Goal: Navigation & Orientation: Go to known website

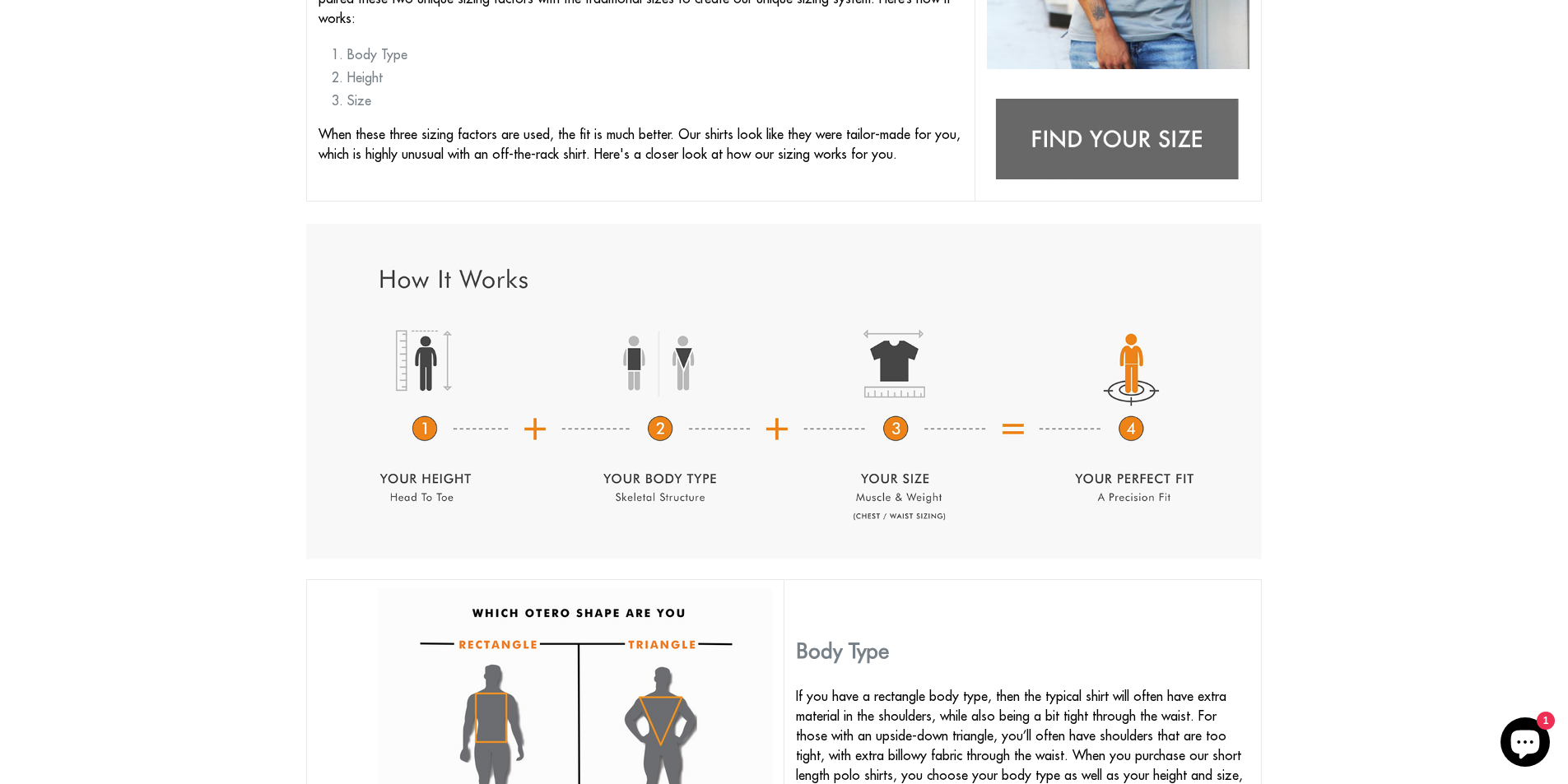
scroll to position [576, 0]
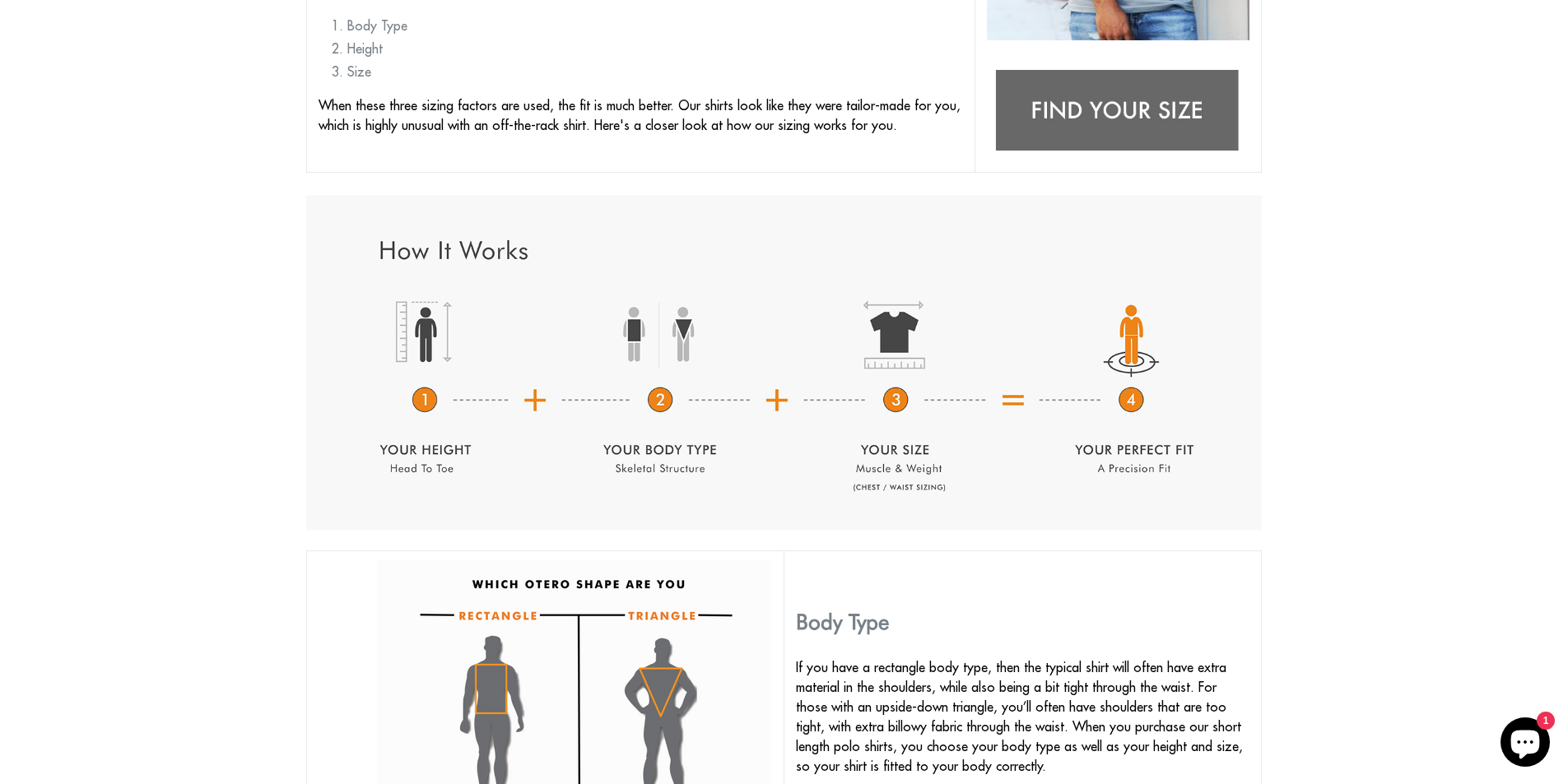
click at [1109, 107] on img at bounding box center [1117, 111] width 263 height 104
